Goal: Information Seeking & Learning: Learn about a topic

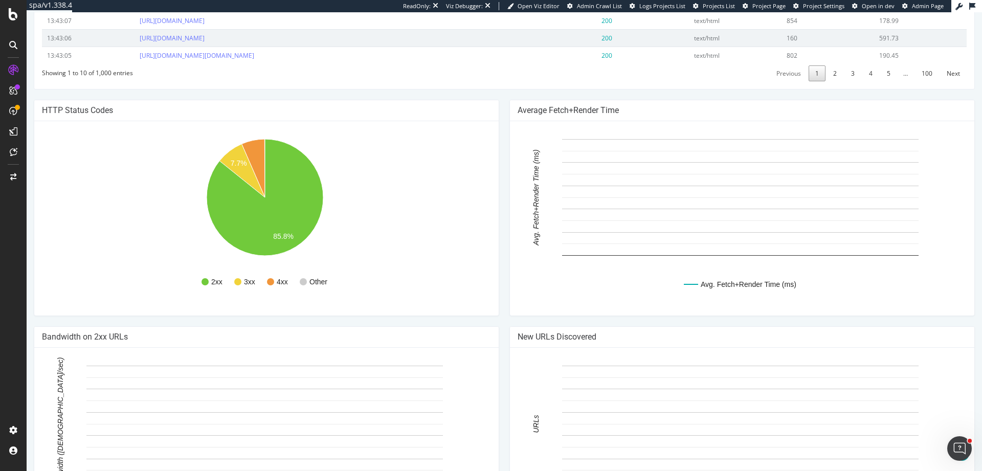
scroll to position [686, 0]
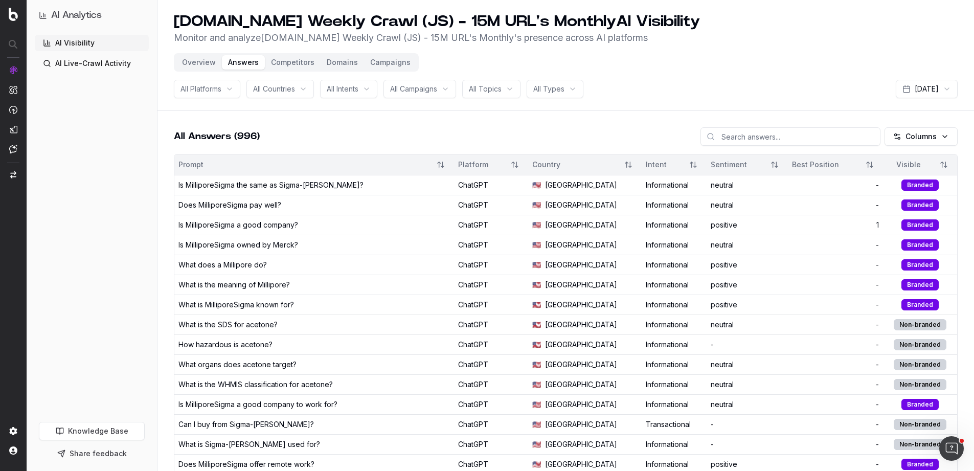
click at [129, 64] on link "AI Live-Crawl Activity" at bounding box center [92, 63] width 114 height 16
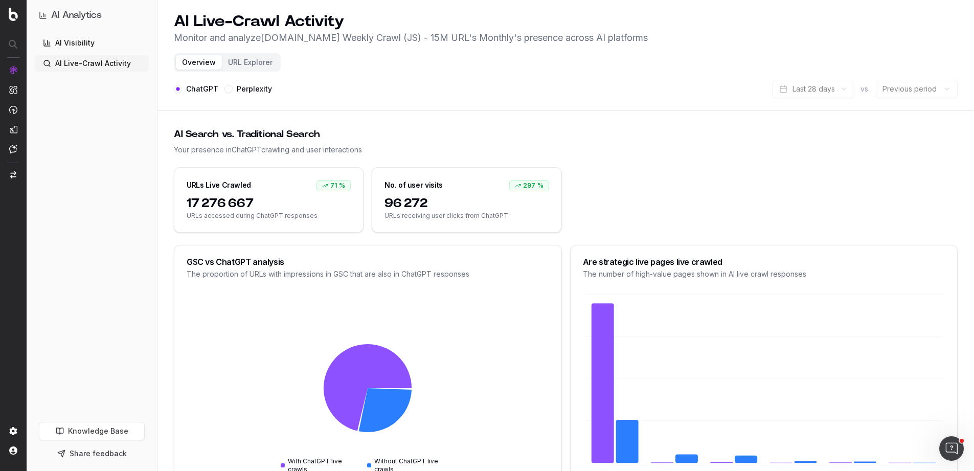
click at [98, 47] on link "AI Visibility" at bounding box center [92, 43] width 114 height 16
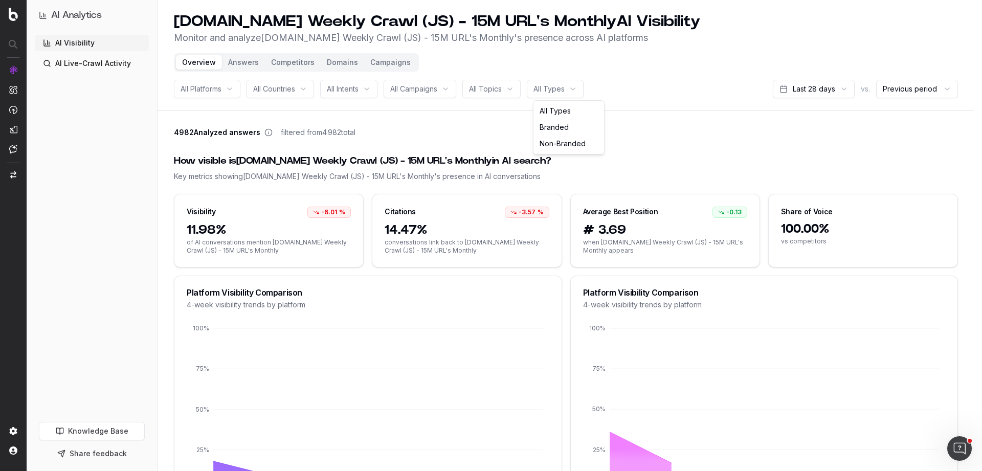
click at [574, 92] on html "AI Analytics AI Visibility AI Live-Crawl Activity Knowledge Base Share feedback…" at bounding box center [491, 235] width 982 height 471
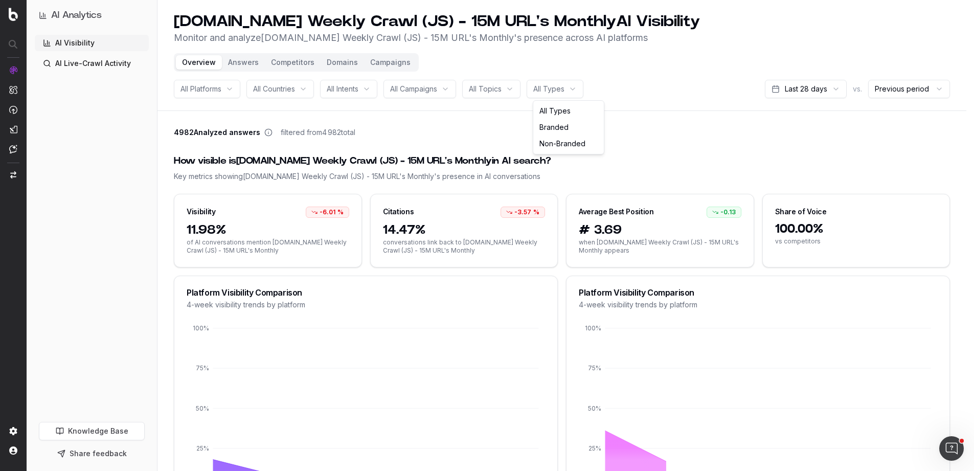
click at [496, 93] on html "AI Analytics AI Visibility AI Live-Crawl Activity Knowledge Base Share feedback…" at bounding box center [487, 235] width 974 height 471
click at [496, 92] on span "All Topics" at bounding box center [485, 89] width 33 height 10
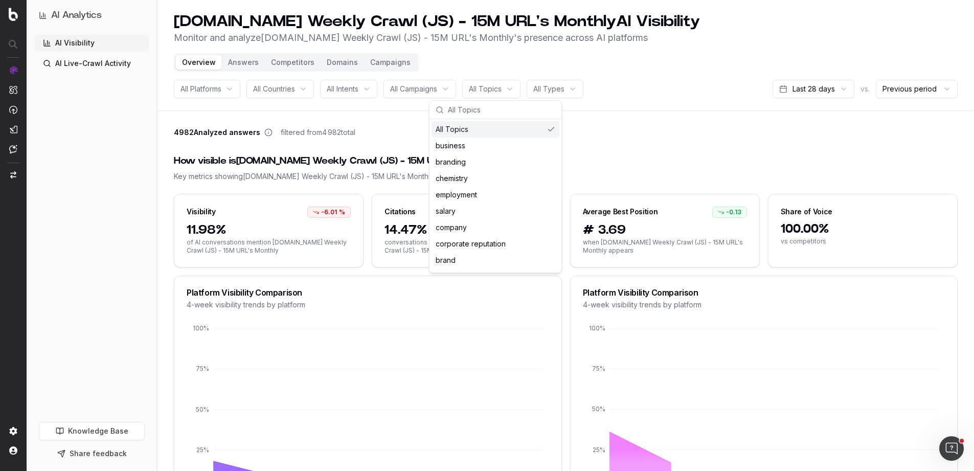
click at [396, 82] on div "All Campaigns" at bounding box center [419, 89] width 73 height 18
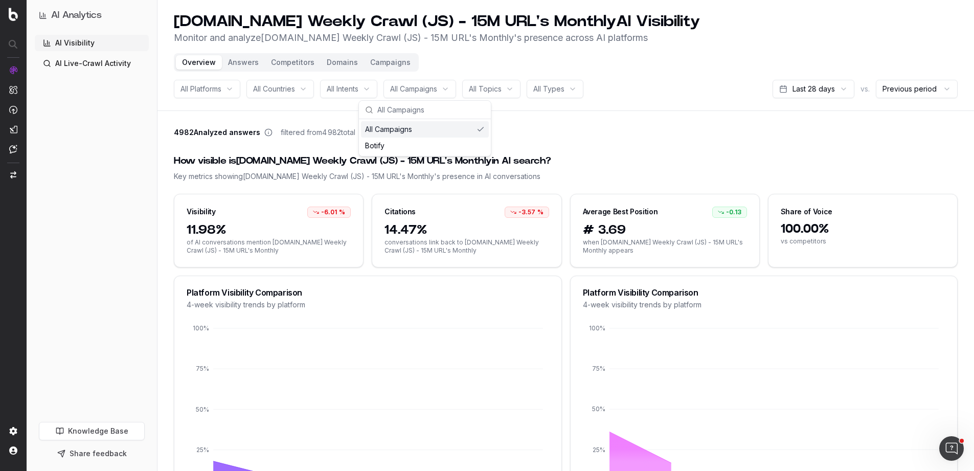
click at [356, 98] on header "sigmaaldrich.com Weekly Crawl (JS) - 15M URL's Monthly AI Visibility Monitor an…" at bounding box center [565, 55] width 817 height 111
click at [355, 90] on span "All Intents" at bounding box center [343, 89] width 32 height 10
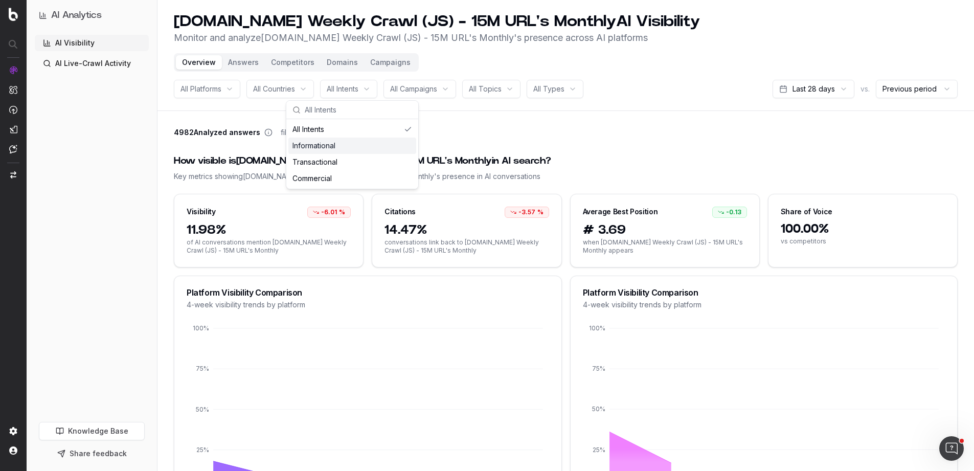
click at [316, 146] on div "Informational" at bounding box center [352, 146] width 128 height 16
click at [320, 147] on div "Informational" at bounding box center [352, 146] width 128 height 16
click at [93, 165] on div "AI Visibility AI Live-Crawl Activity" at bounding box center [92, 226] width 114 height 383
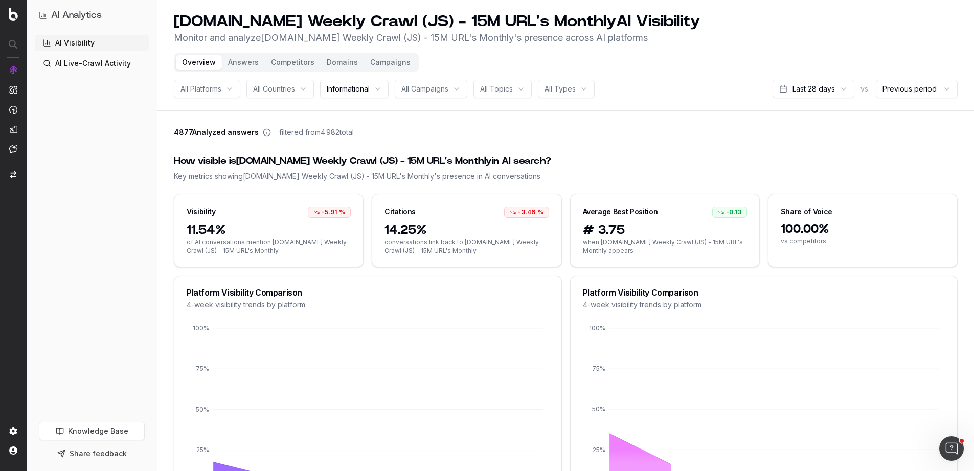
click at [289, 93] on span "All Countries" at bounding box center [274, 89] width 42 height 10
click at [360, 90] on span "Informational" at bounding box center [348, 89] width 43 height 10
click at [356, 177] on div "Commercial" at bounding box center [358, 178] width 128 height 16
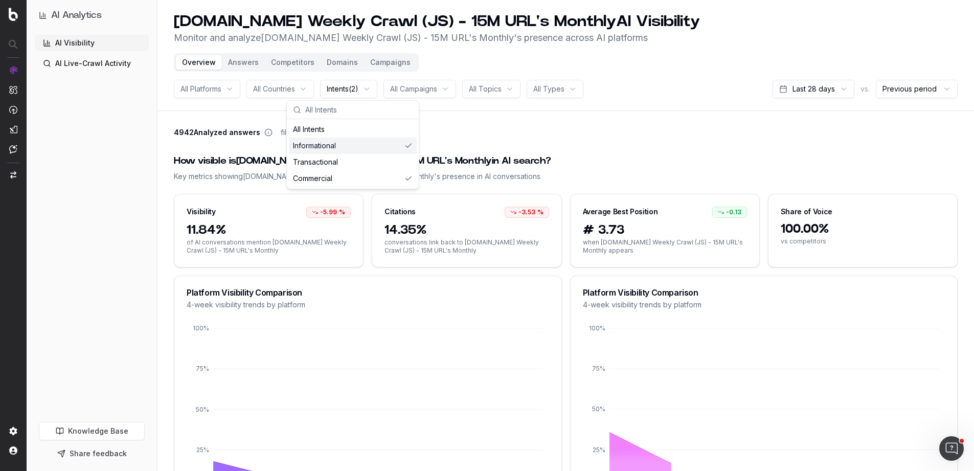
click at [407, 145] on div "Informational" at bounding box center [353, 146] width 128 height 16
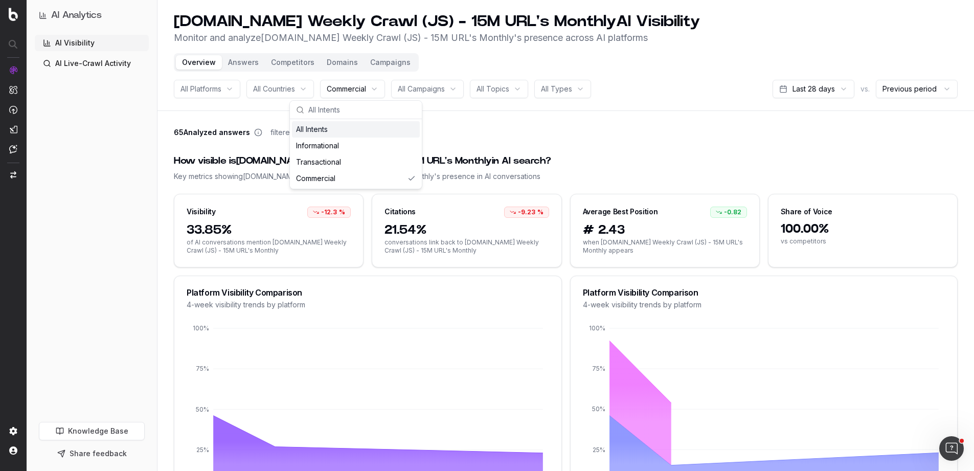
click at [117, 131] on div "AI Visibility AI Live-Crawl Activity" at bounding box center [92, 226] width 114 height 383
click at [376, 65] on button "Campaigns" at bounding box center [390, 62] width 53 height 14
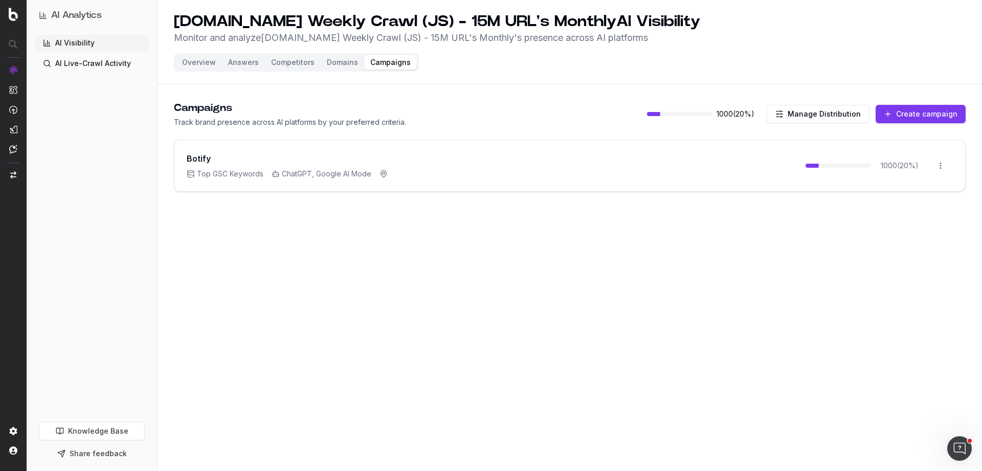
click at [518, 156] on div "Botify Top GSC Keywords ChatGPT, Google AI Mode 1000 ( 20 %) Open menu" at bounding box center [569, 165] width 790 height 51
click at [205, 158] on h3 "Botify" at bounding box center [199, 158] width 24 height 12
click at [938, 167] on html "AI Analytics AI Visibility AI Live-Crawl Activity Knowledge Base Share feedback…" at bounding box center [491, 235] width 982 height 471
click at [904, 188] on div "Edit campaign" at bounding box center [912, 187] width 78 height 16
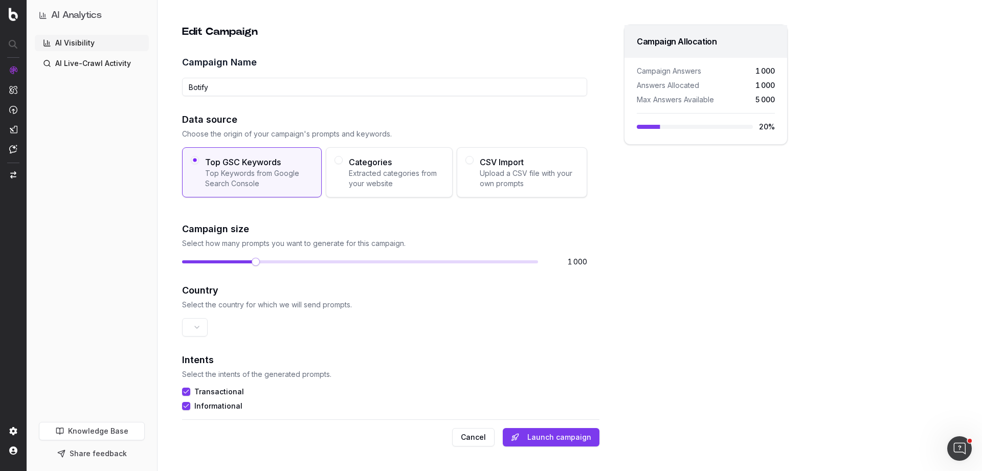
click at [480, 445] on button "Cancel" at bounding box center [473, 437] width 42 height 18
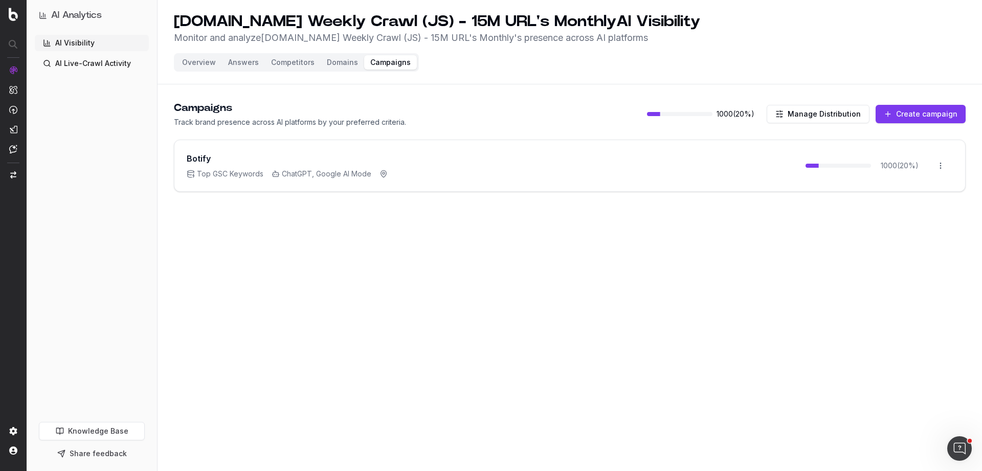
click at [786, 112] on button "Manage Distribution" at bounding box center [817, 114] width 103 height 18
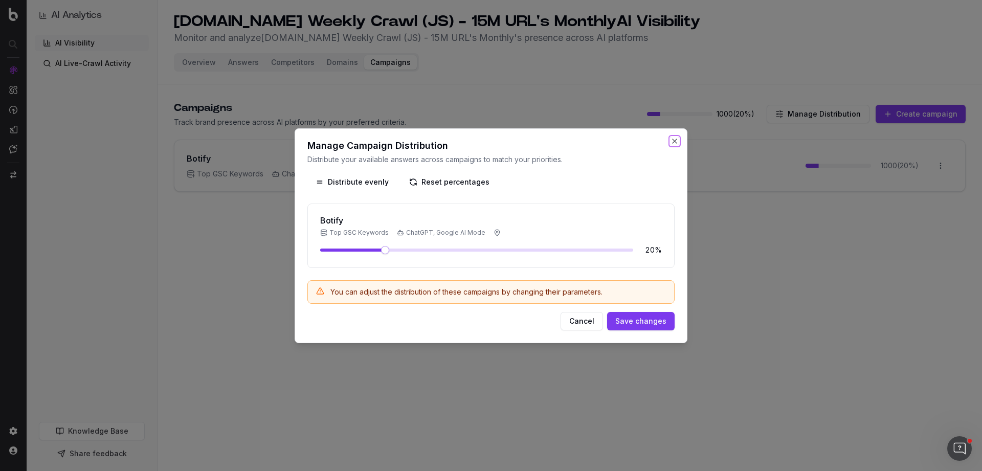
click at [673, 142] on button "Close" at bounding box center [674, 141] width 8 height 8
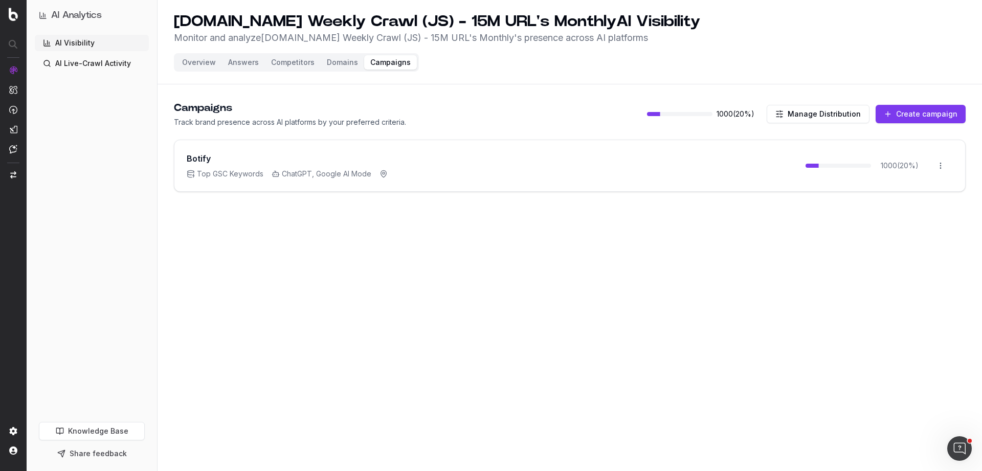
click at [338, 65] on button "Domains" at bounding box center [342, 62] width 43 height 14
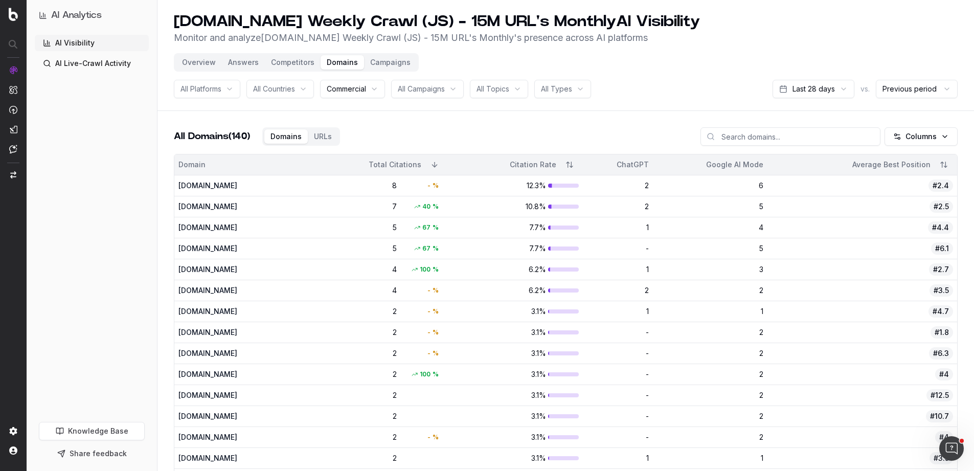
click at [390, 64] on button "Campaigns" at bounding box center [390, 62] width 53 height 14
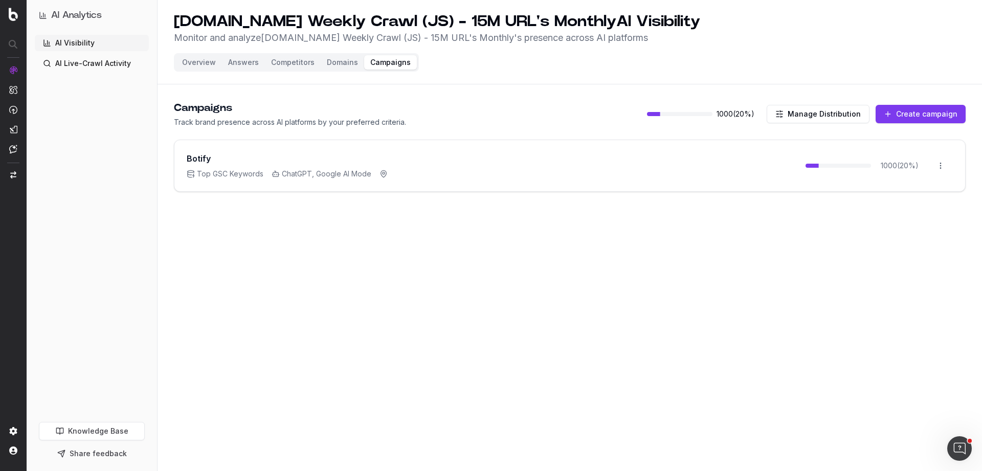
click at [304, 63] on button "Competitors" at bounding box center [293, 62] width 56 height 14
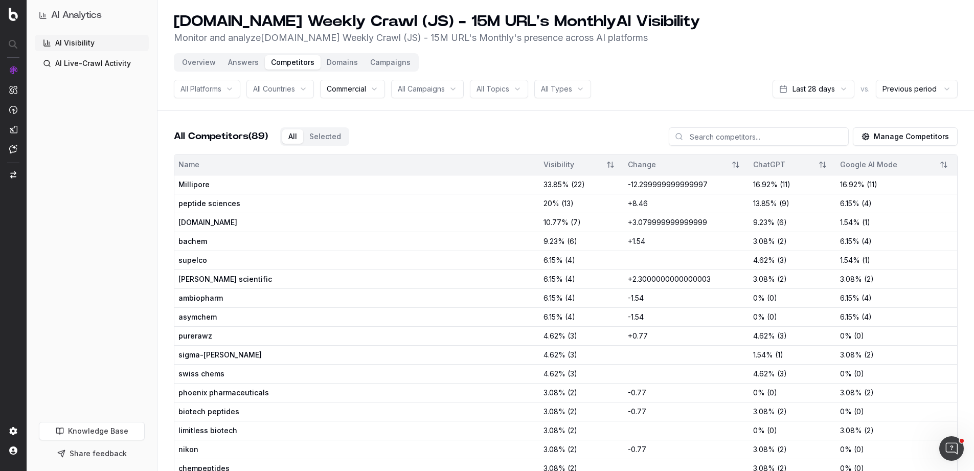
click at [392, 57] on button "Campaigns" at bounding box center [390, 62] width 53 height 14
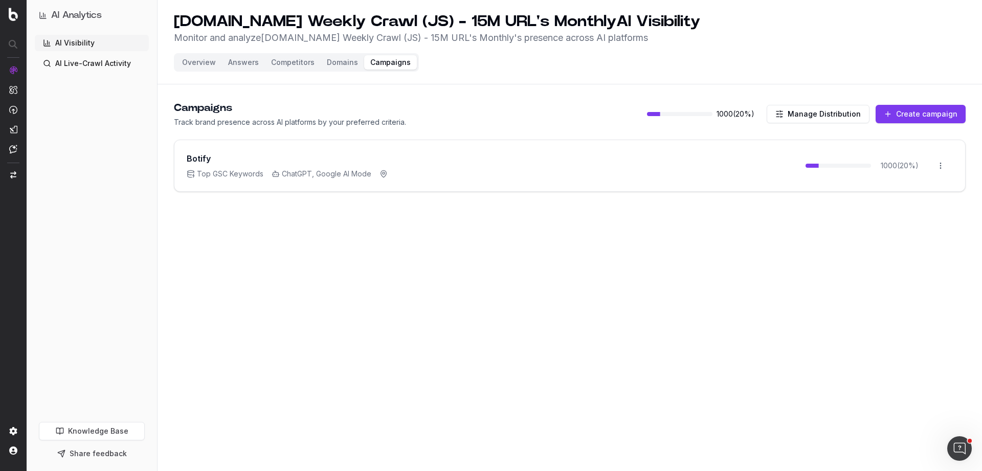
click at [197, 63] on button "Overview" at bounding box center [199, 62] width 46 height 14
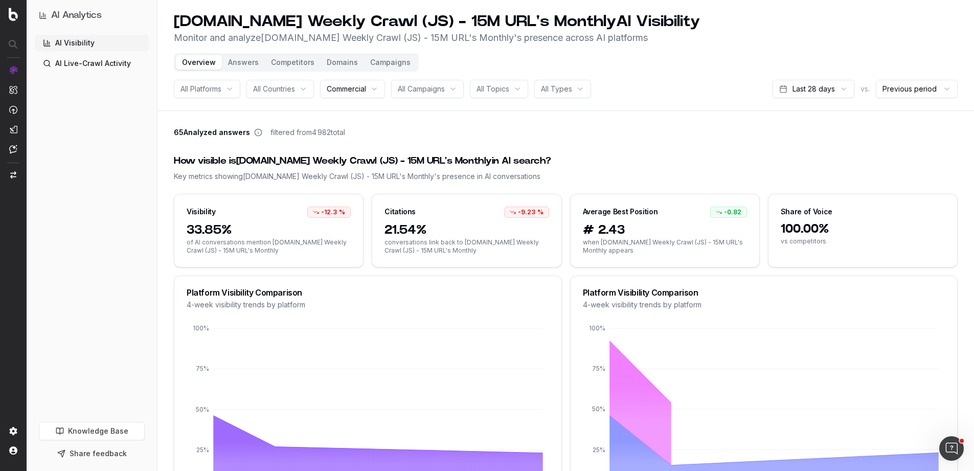
click at [239, 66] on button "Answers" at bounding box center [243, 62] width 43 height 14
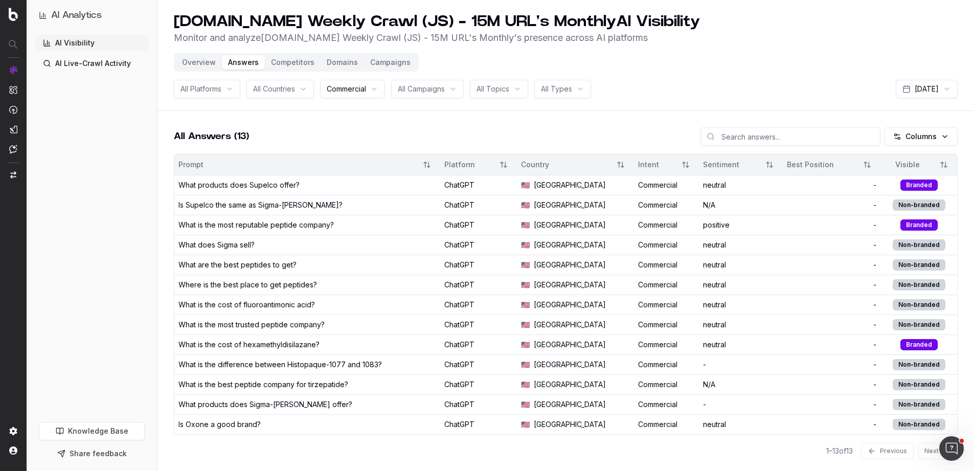
click at [117, 140] on div "AI Visibility AI Live-Crawl Activity" at bounding box center [92, 226] width 114 height 383
click at [189, 60] on button "Overview" at bounding box center [199, 62] width 46 height 14
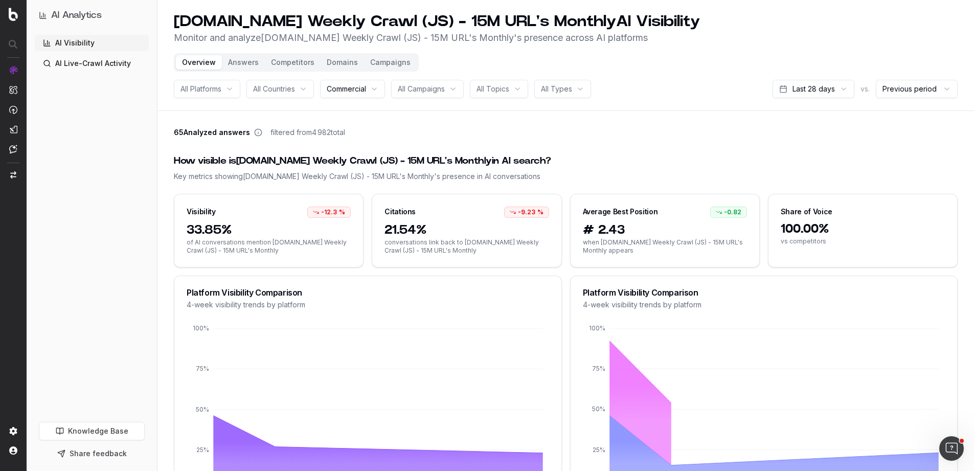
click at [82, 18] on h1 "AI Analytics" at bounding box center [76, 15] width 51 height 14
click at [247, 66] on button "Answers" at bounding box center [243, 62] width 43 height 14
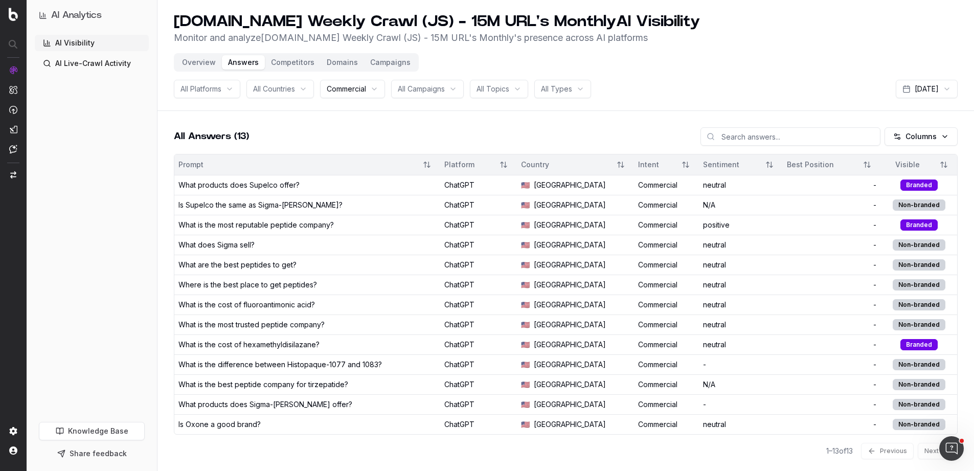
click at [81, 64] on link "AI Live-Crawl Activity" at bounding box center [92, 63] width 114 height 16
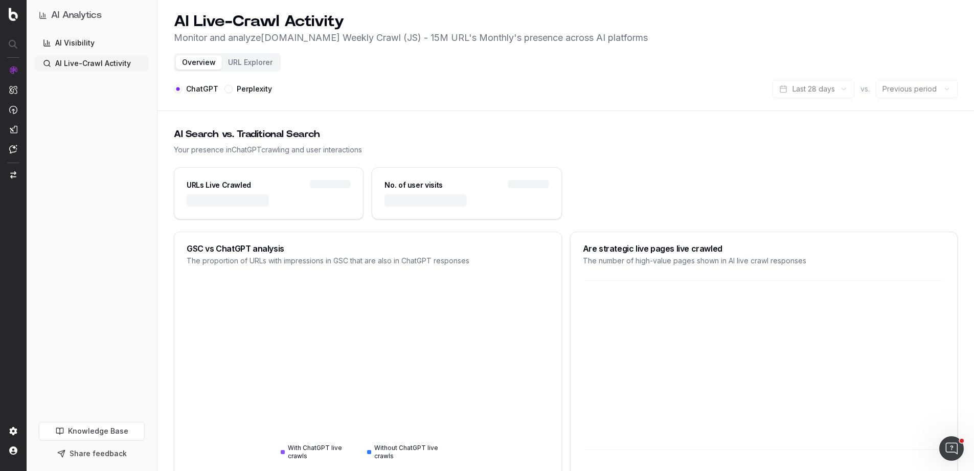
click at [85, 43] on link "AI Visibility" at bounding box center [92, 43] width 114 height 16
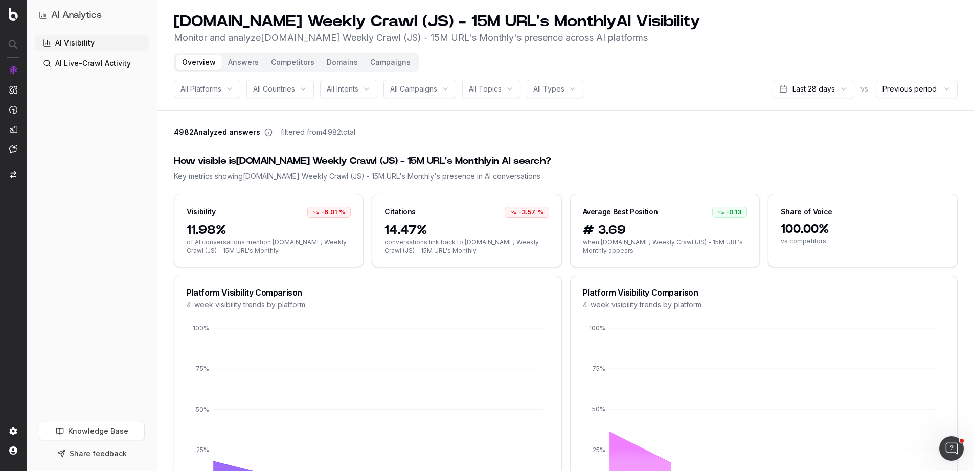
click at [243, 62] on button "Answers" at bounding box center [243, 62] width 43 height 14
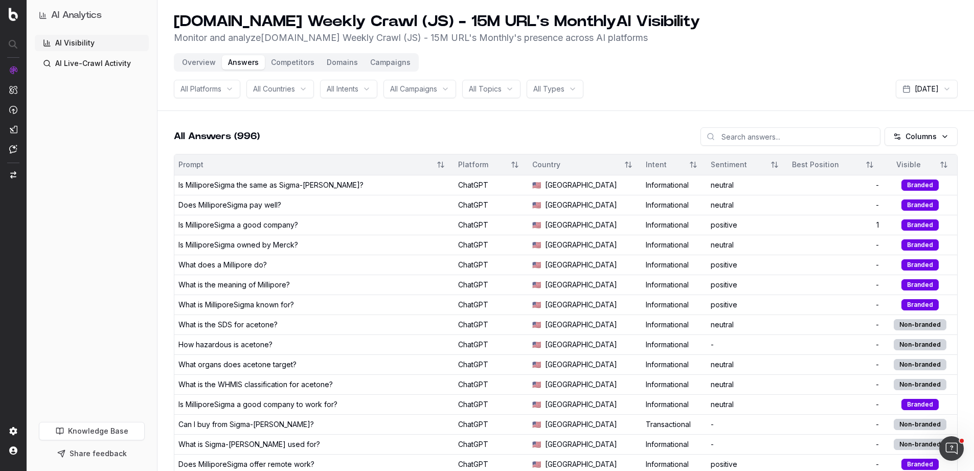
click at [287, 58] on button "Competitors" at bounding box center [293, 62] width 56 height 14
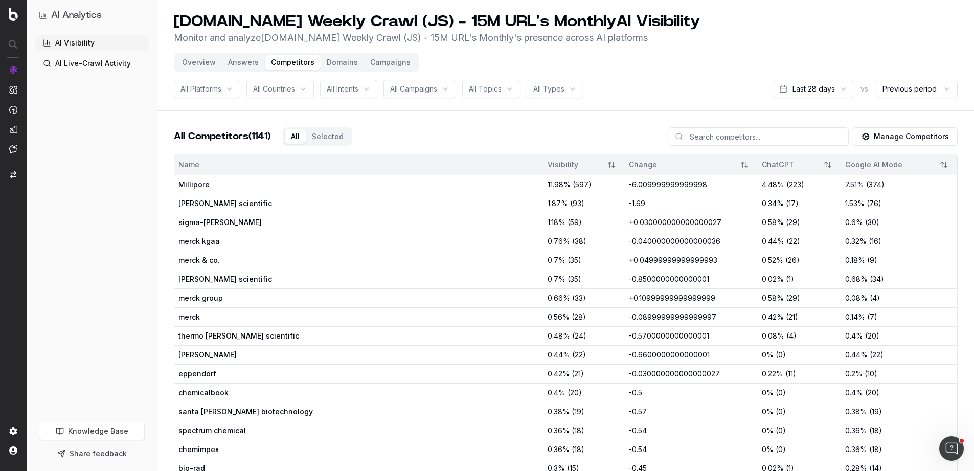
click at [341, 68] on button "Domains" at bounding box center [342, 62] width 43 height 14
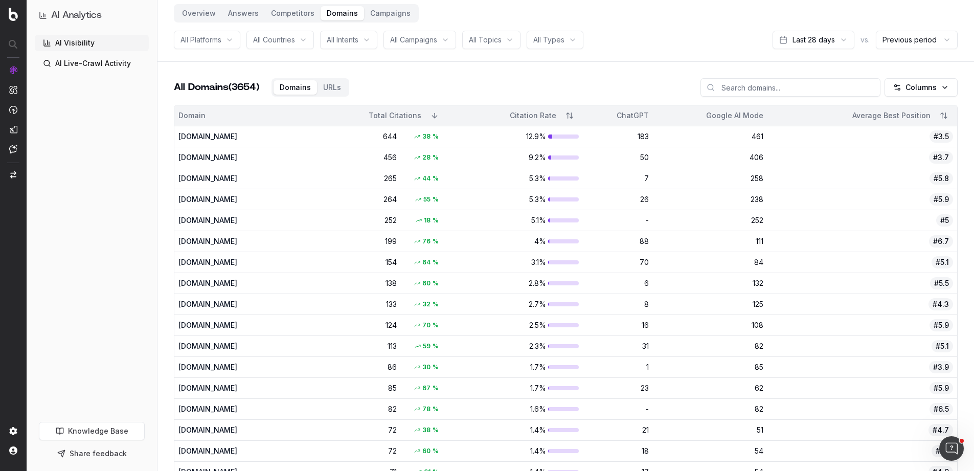
scroll to position [54, 0]
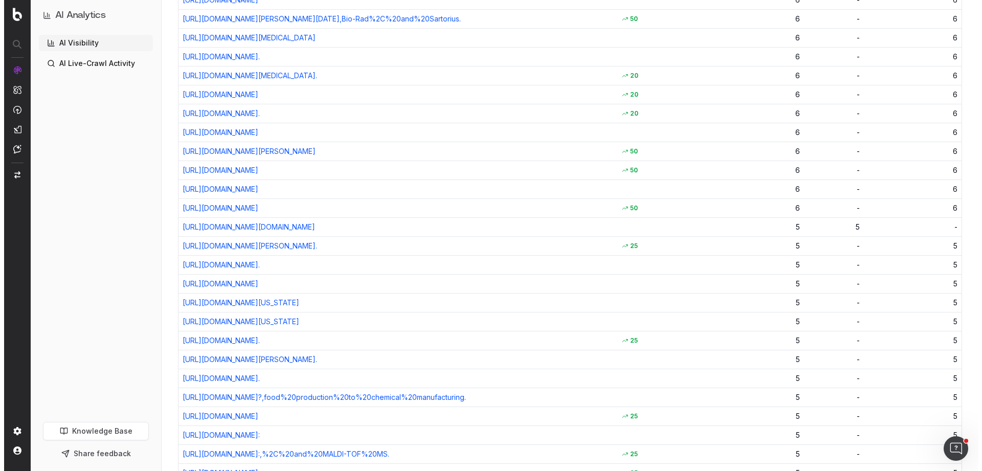
scroll to position [0, 0]
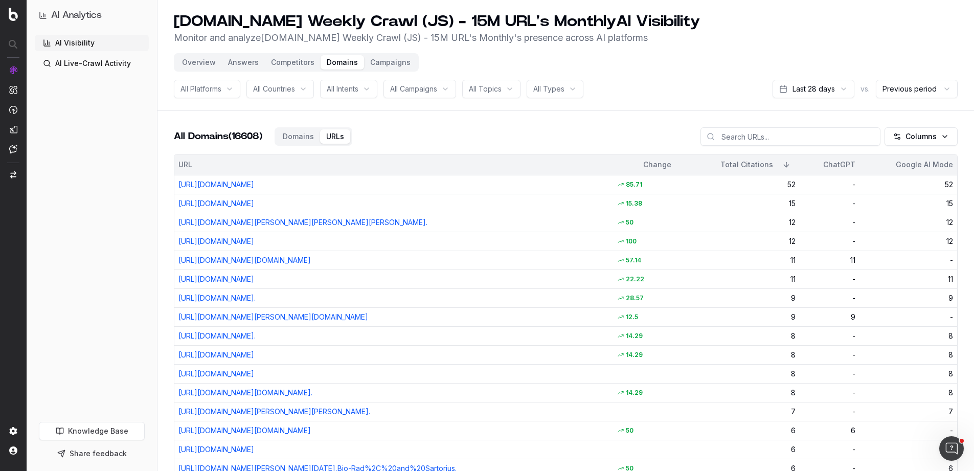
click at [380, 58] on button "Campaigns" at bounding box center [390, 62] width 53 height 14
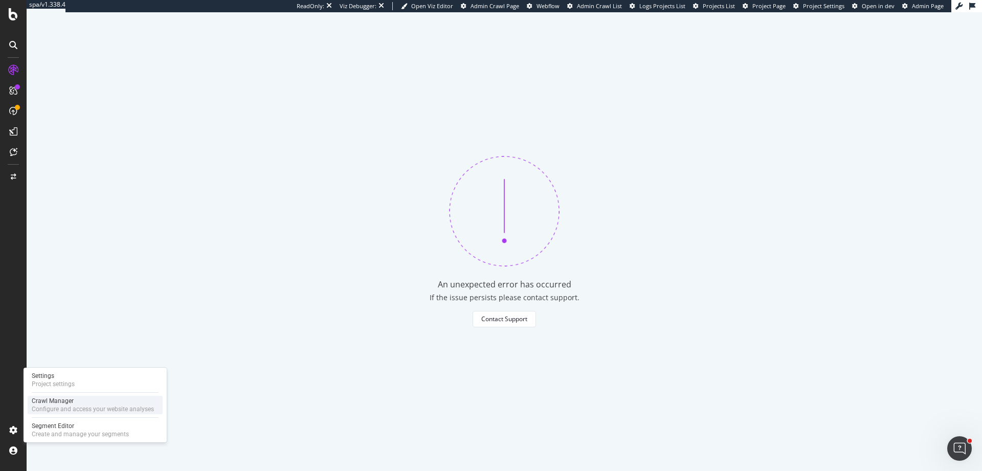
click at [82, 410] on div "Configure and access your website analyses" at bounding box center [93, 409] width 122 height 8
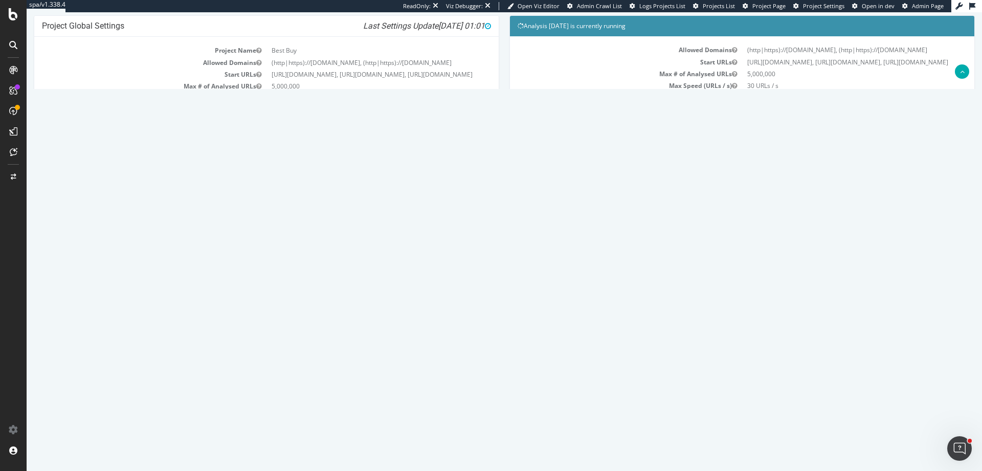
scroll to position [153, 0]
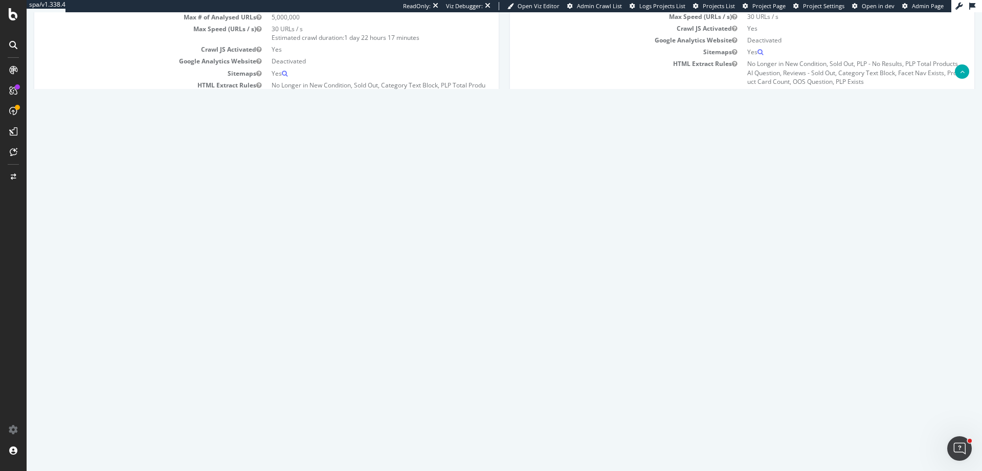
click at [744, 140] on link "Watch Live Stats" at bounding box center [742, 131] width 70 height 16
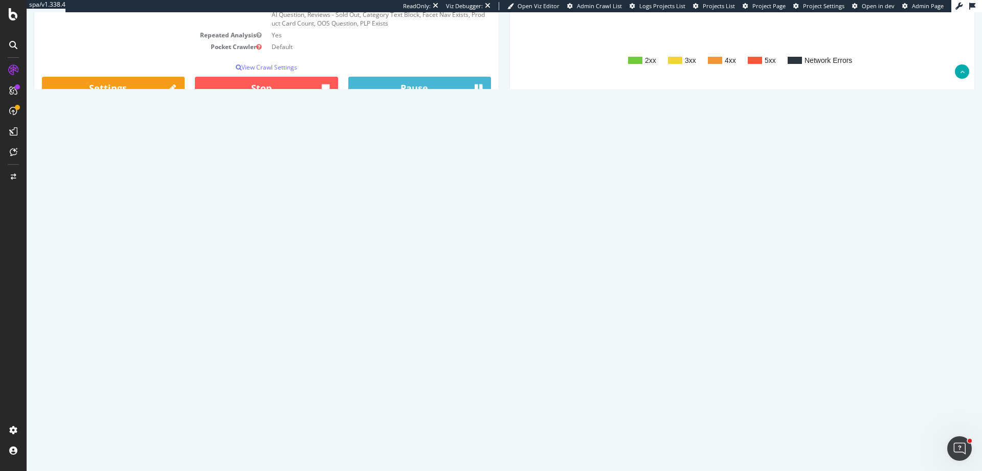
scroll to position [230, 0]
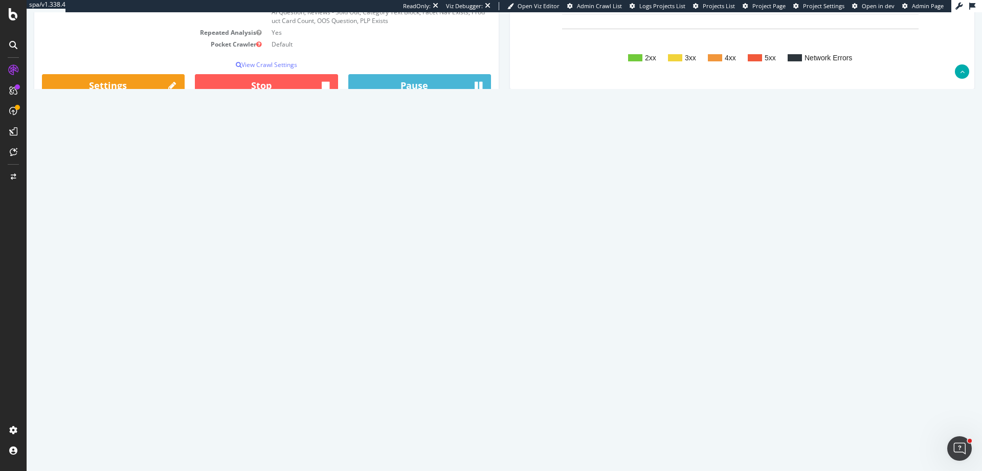
click at [152, 195] on link "Latest Errors Found" at bounding box center [145, 187] width 71 height 20
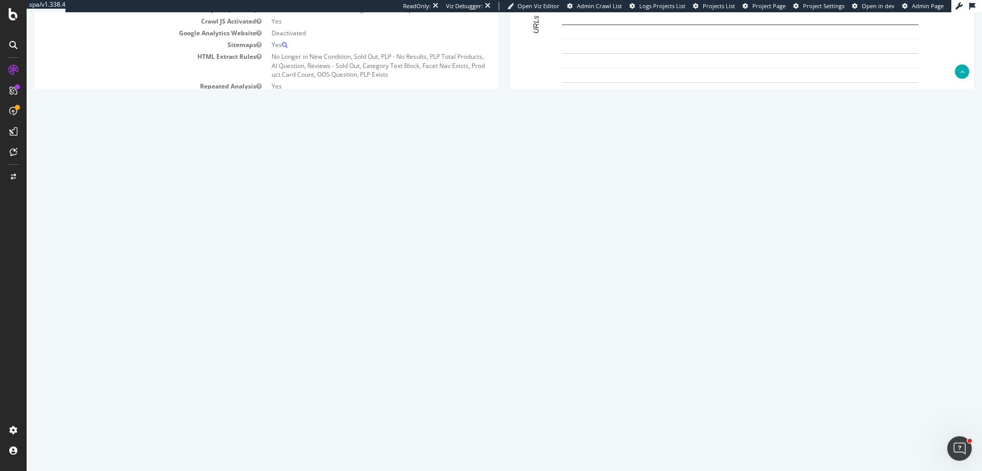
scroll to position [184, 0]
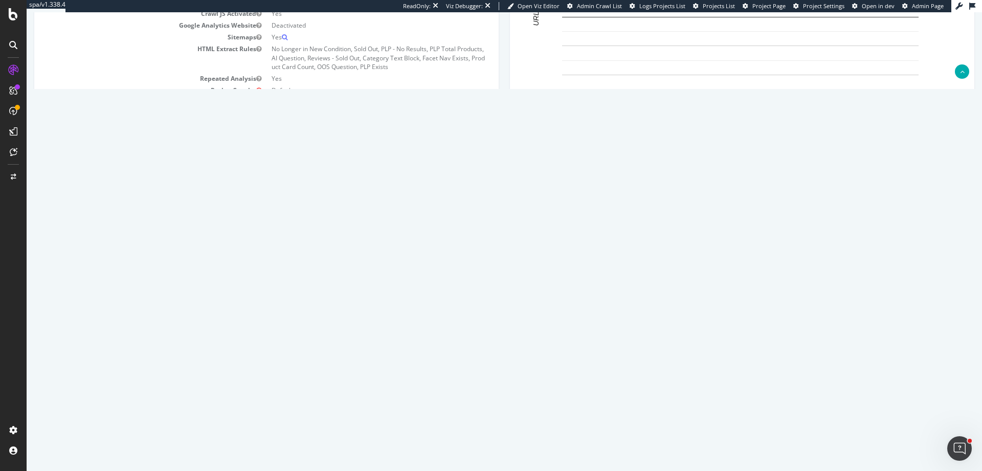
click at [93, 243] on link "Latest URLs Crawled" at bounding box center [71, 233] width 74 height 20
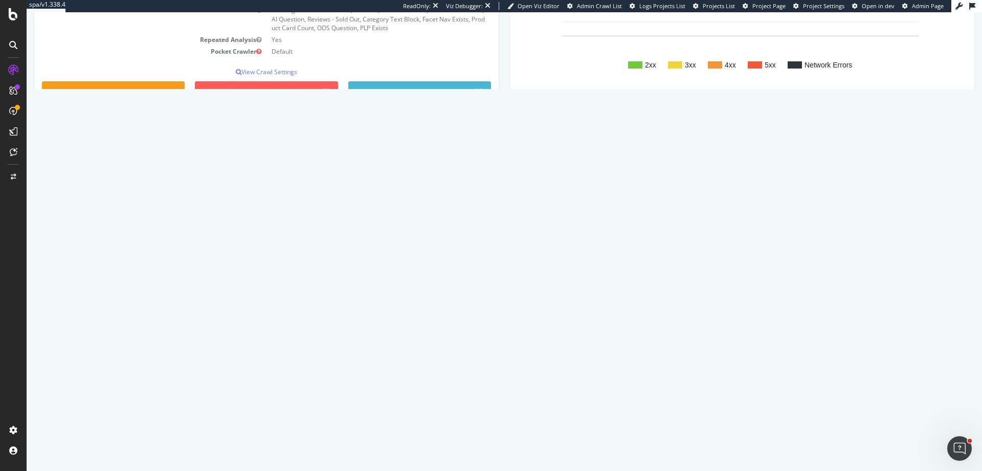
scroll to position [268, 0]
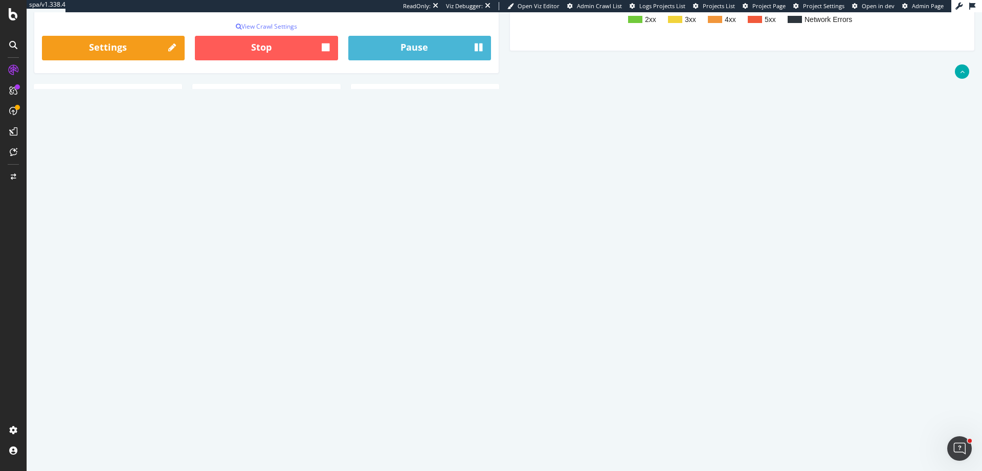
click at [166, 180] on button "Refresh" at bounding box center [149, 175] width 44 height 17
click at [171, 185] on button "Refresh" at bounding box center [149, 175] width 44 height 17
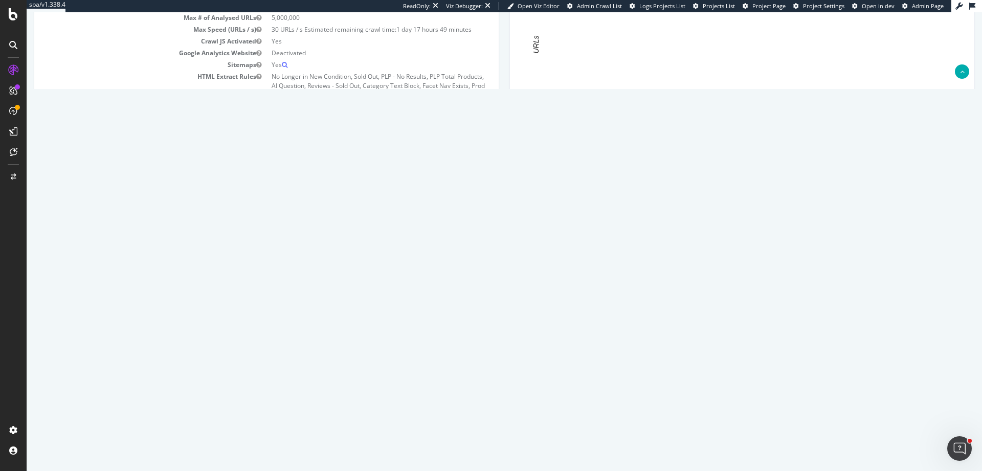
scroll to position [126, 0]
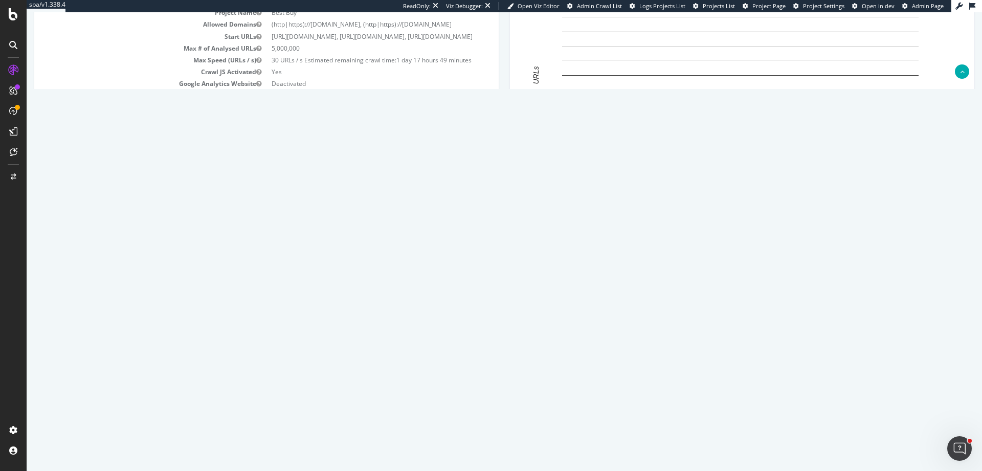
click at [652, 212] on div "Analysis Settings Project Name Best Buy Allowed Domains (http|https)://www.best…" at bounding box center [504, 130] width 951 height 304
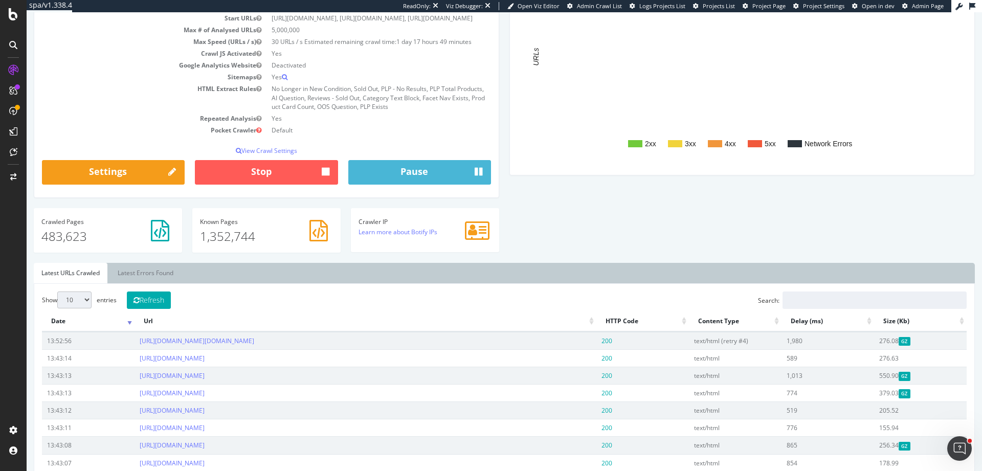
scroll to position [222, 0]
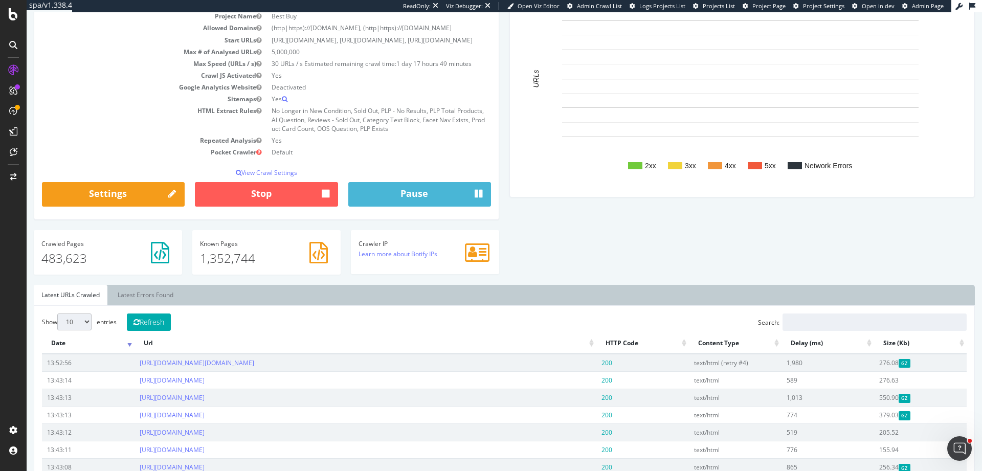
scroll to position [169, 0]
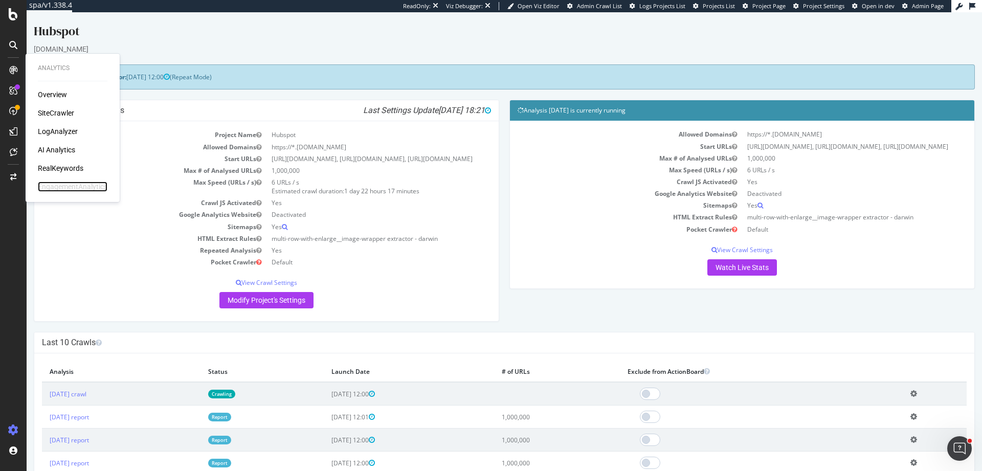
click at [51, 189] on div "EngagementAnalytics" at bounding box center [73, 187] width 70 height 10
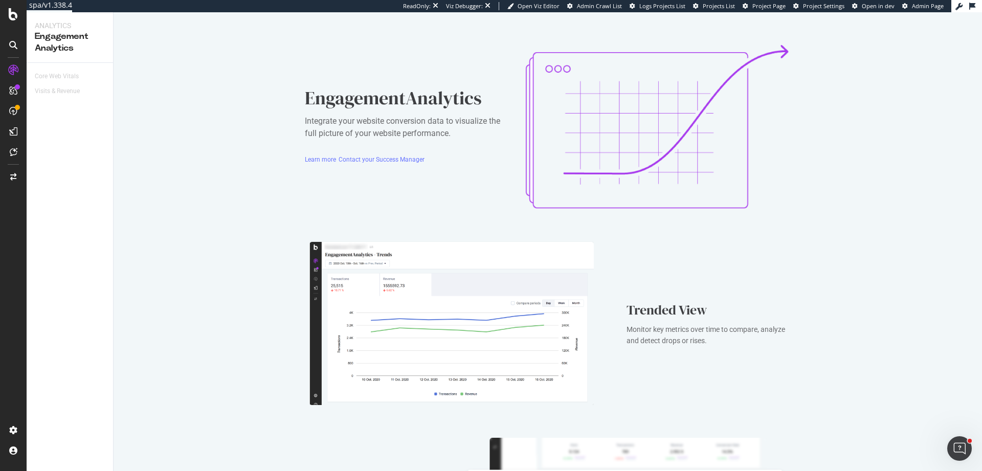
click at [930, 110] on div "EngagementAnalytics Integrate your website conversion data to visualize the ful…" at bounding box center [548, 421] width 868 height 818
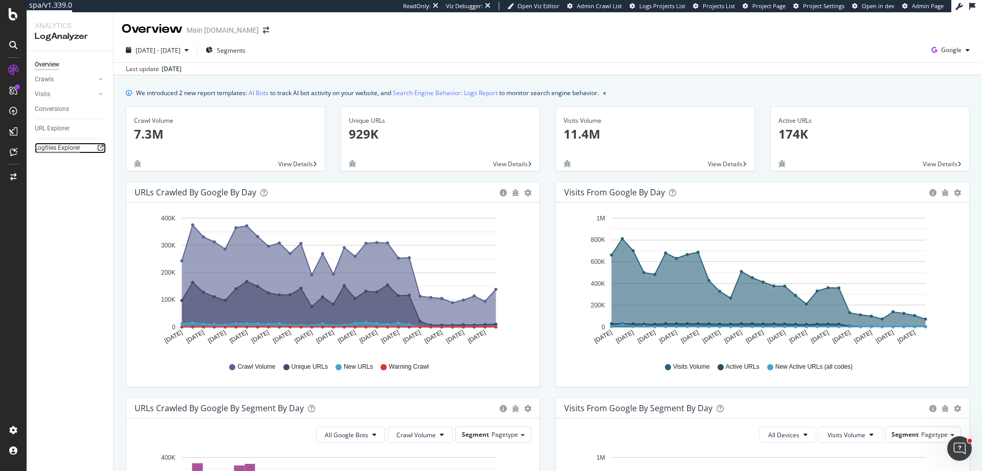
click at [60, 148] on div "Logfiles Explorer" at bounding box center [58, 148] width 46 height 11
click at [176, 55] on div "2025 Jul. 23rd - Aug. 21st" at bounding box center [157, 49] width 71 height 15
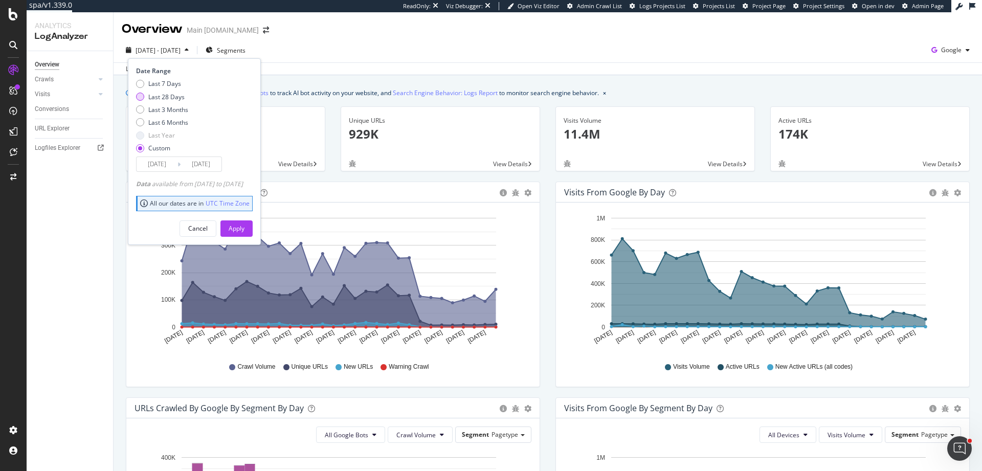
click at [177, 96] on div "Last 28 Days" at bounding box center [166, 97] width 36 height 9
type input "2025/09/11"
type input "[DATE]"
click at [244, 229] on div "Apply" at bounding box center [237, 228] width 16 height 9
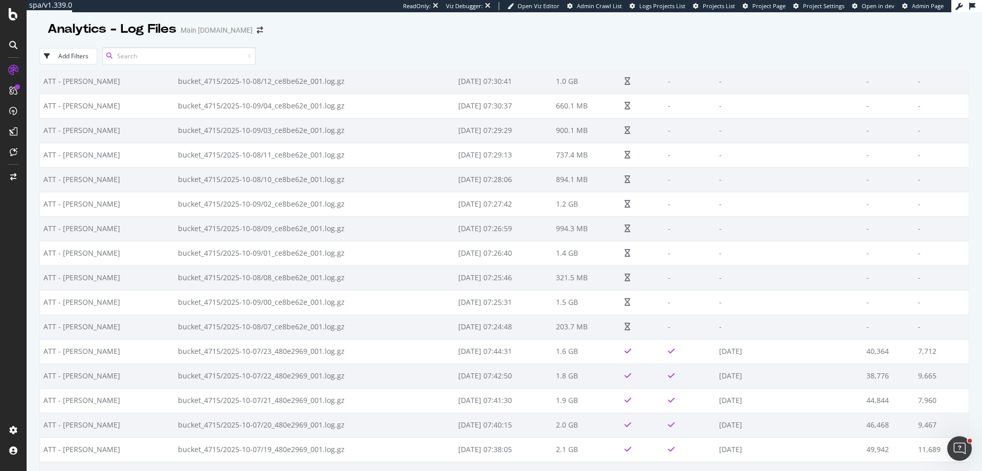
scroll to position [176, 0]
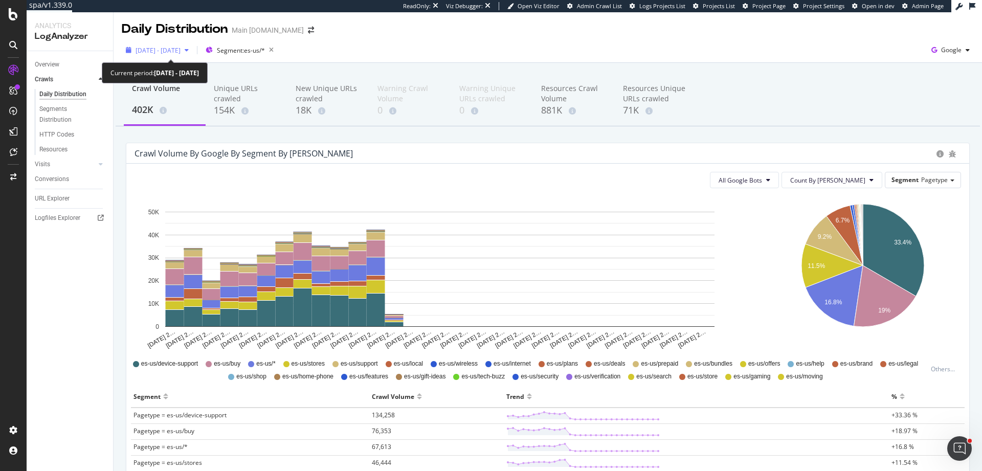
click at [180, 50] on span "[DATE] - [DATE]" at bounding box center [157, 50] width 45 height 9
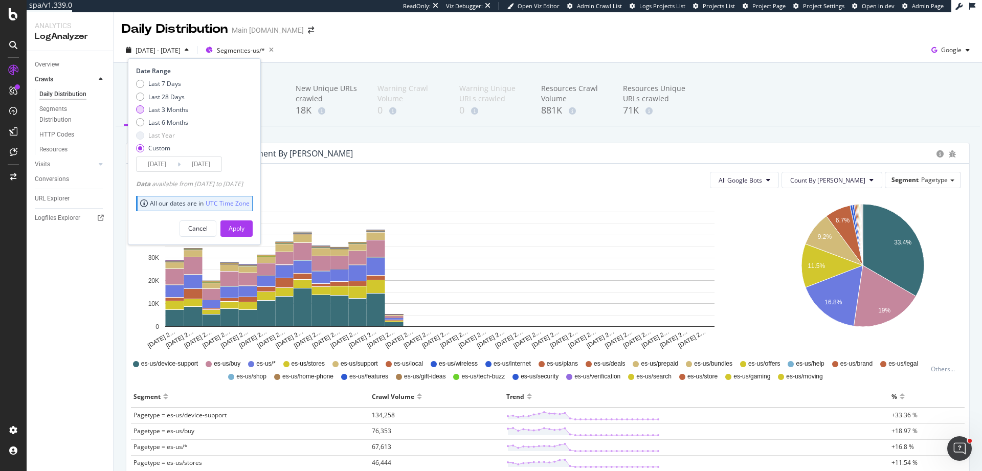
click at [183, 112] on div "Last 3 Months" at bounding box center [168, 109] width 40 height 9
type input "[DATE]"
click at [244, 233] on div "Apply" at bounding box center [237, 228] width 16 height 15
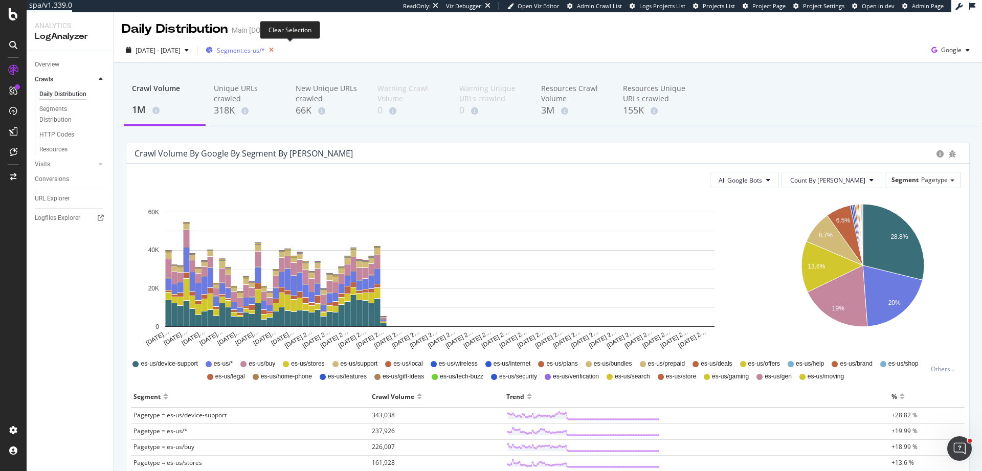
click at [278, 49] on icon "button" at bounding box center [271, 50] width 13 height 14
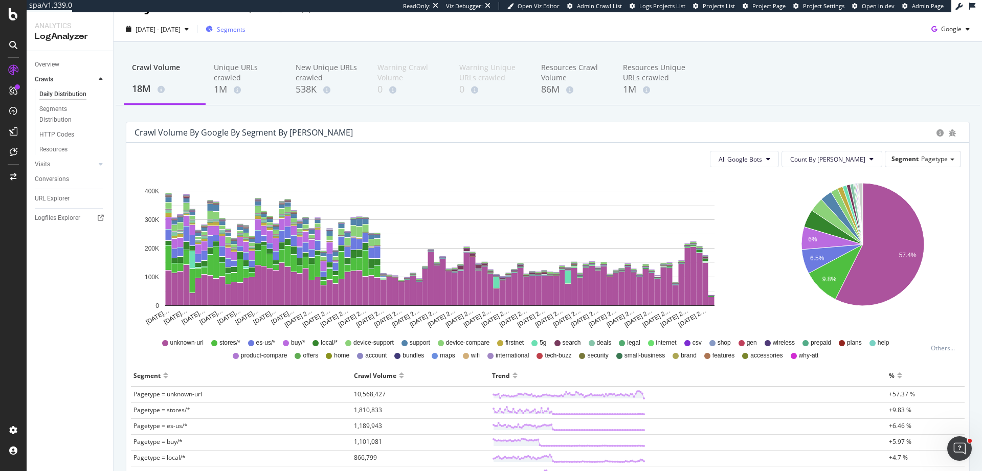
scroll to position [31, 0]
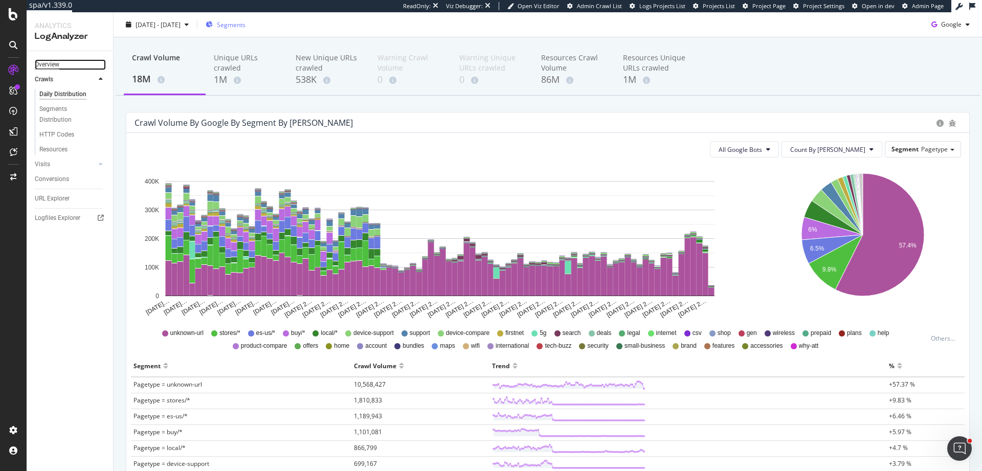
click at [57, 62] on div "Overview" at bounding box center [47, 64] width 25 height 11
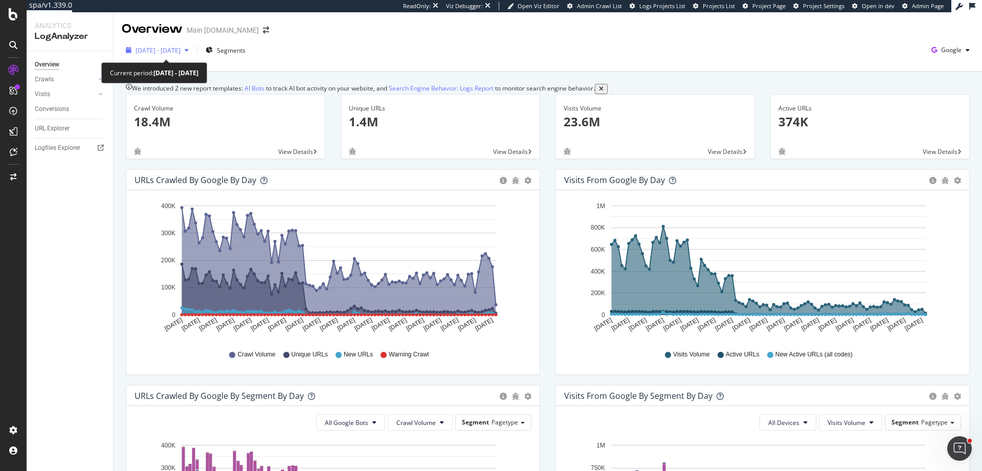
click at [180, 50] on span "2025 Jul. 9th - Oct. 8th" at bounding box center [157, 50] width 45 height 9
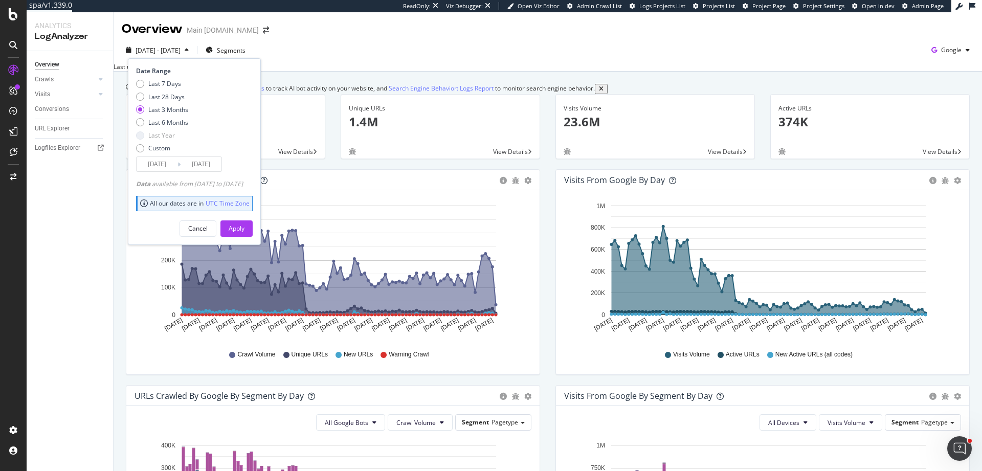
click at [250, 111] on div "Last 7 Days Last 28 Days Last 3 Months Last 6 Months Last Year Custom" at bounding box center [193, 117] width 114 height 77
click at [208, 224] on div "Cancel" at bounding box center [197, 228] width 19 height 9
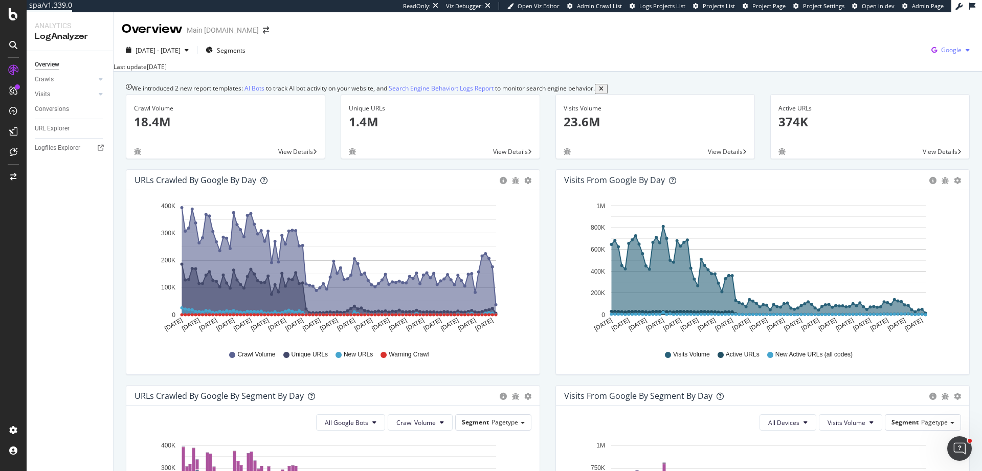
click at [947, 49] on span "Google" at bounding box center [951, 50] width 20 height 9
click at [887, 43] on span "Bing" at bounding box center [892, 40] width 38 height 9
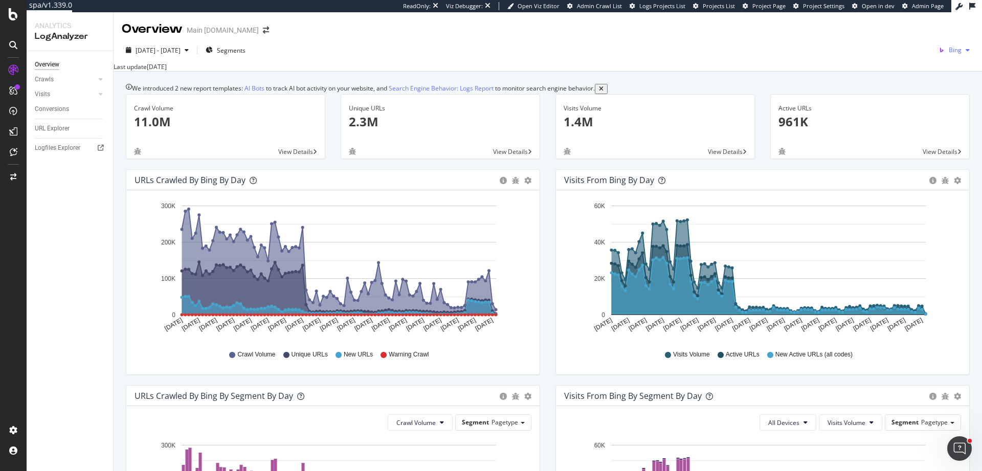
click at [948, 49] on span "Bing" at bounding box center [954, 50] width 13 height 9
click at [918, 63] on div "OpenAI" at bounding box center [891, 59] width 71 height 15
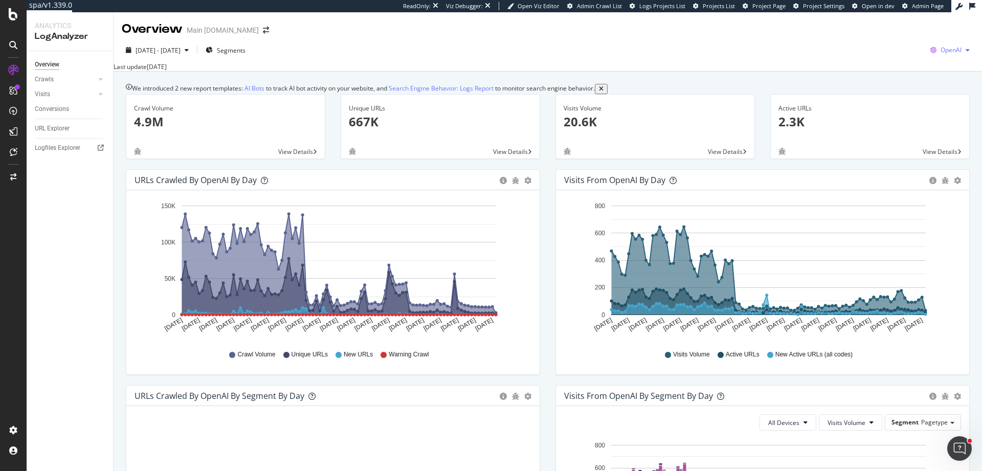
click at [961, 51] on div "button" at bounding box center [967, 50] width 12 height 6
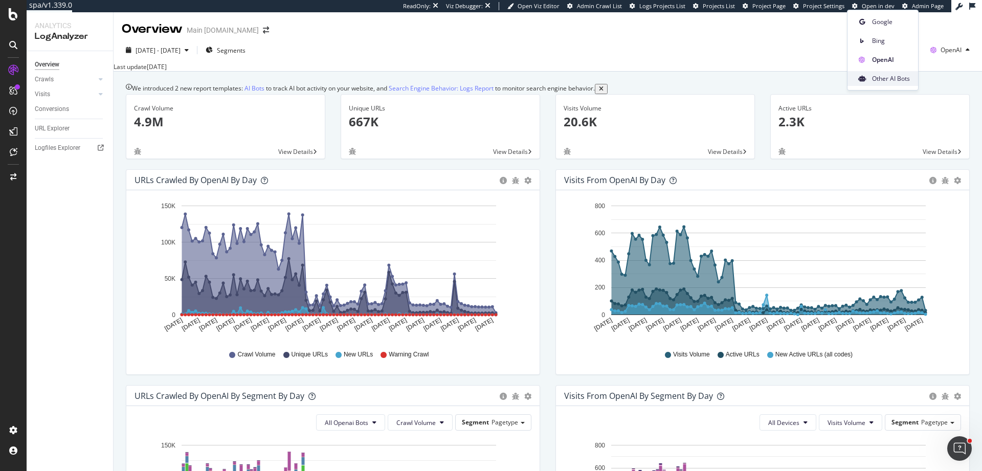
click at [902, 80] on span "Other AI Bots" at bounding box center [891, 78] width 38 height 9
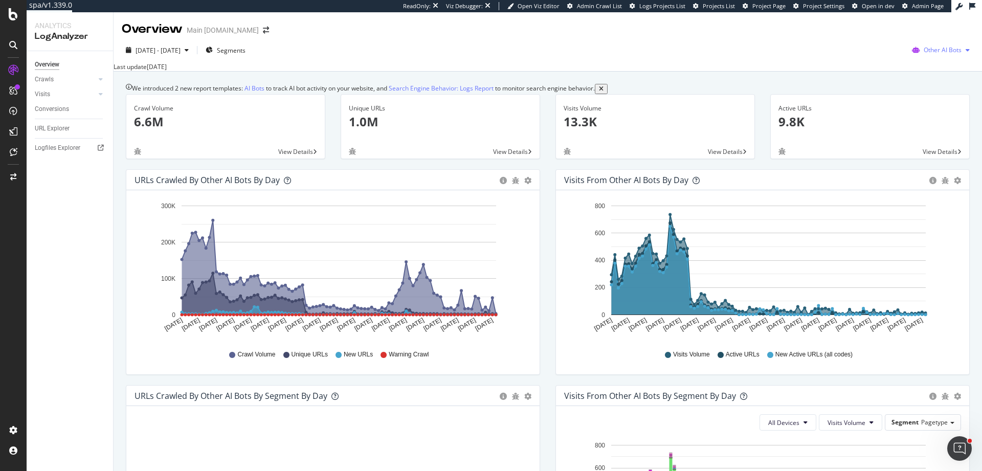
click at [933, 49] on span "Other AI Bots" at bounding box center [942, 50] width 38 height 9
click at [921, 70] on div "Google" at bounding box center [936, 70] width 73 height 15
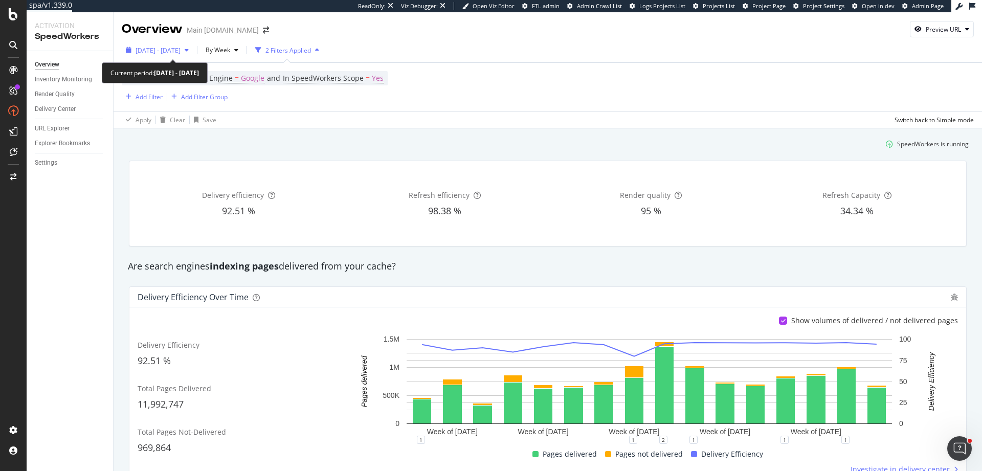
click at [168, 53] on span "[DATE] - [DATE]" at bounding box center [157, 50] width 45 height 9
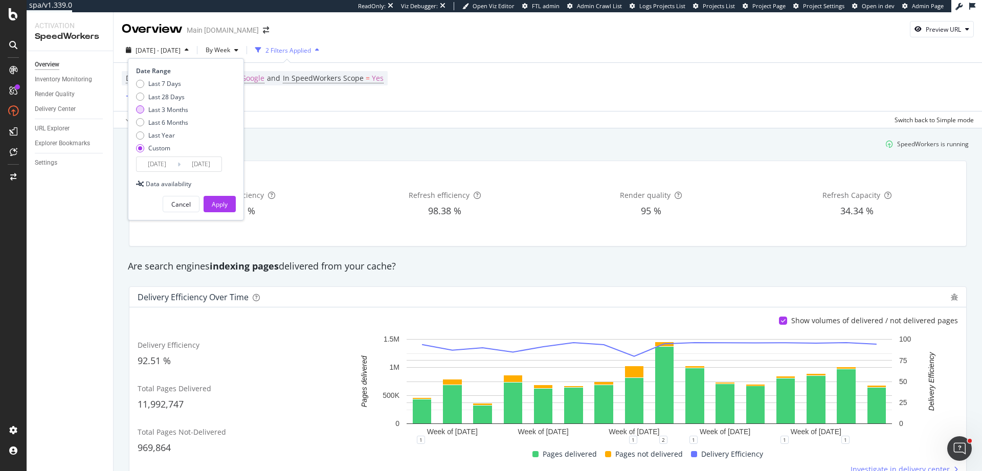
click at [175, 109] on div "Last 3 Months" at bounding box center [168, 109] width 40 height 9
type input "2025/07/10"
type input "2025/10/09"
click at [221, 204] on div "Apply" at bounding box center [220, 204] width 16 height 9
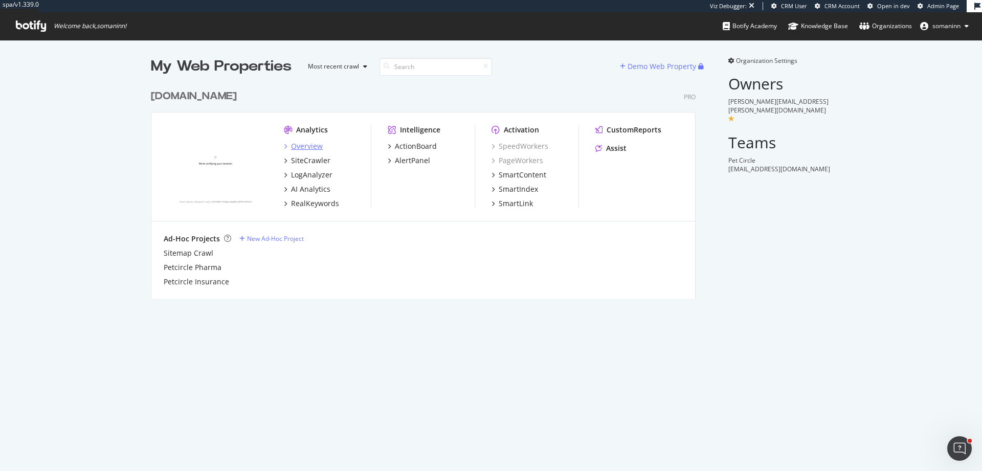
click at [316, 148] on div "Overview" at bounding box center [307, 146] width 32 height 10
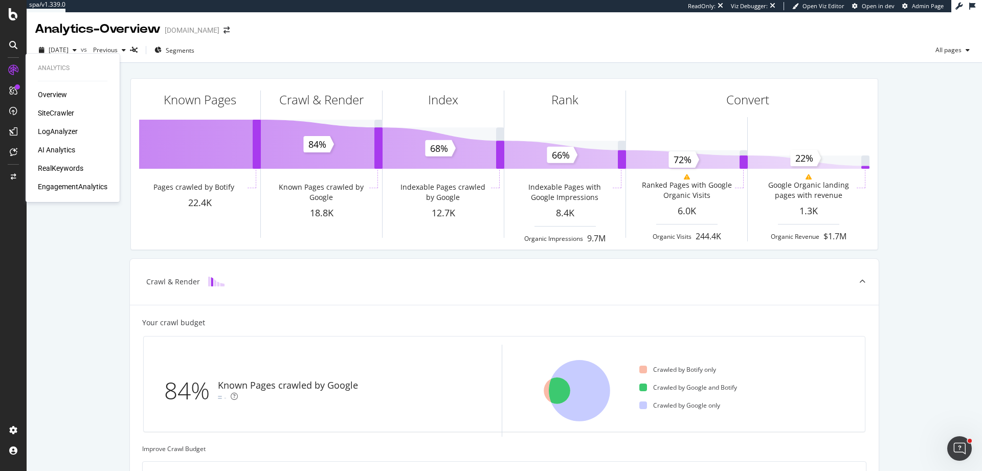
click at [59, 114] on div "SiteCrawler" at bounding box center [56, 113] width 36 height 10
